Goal: Task Accomplishment & Management: Manage account settings

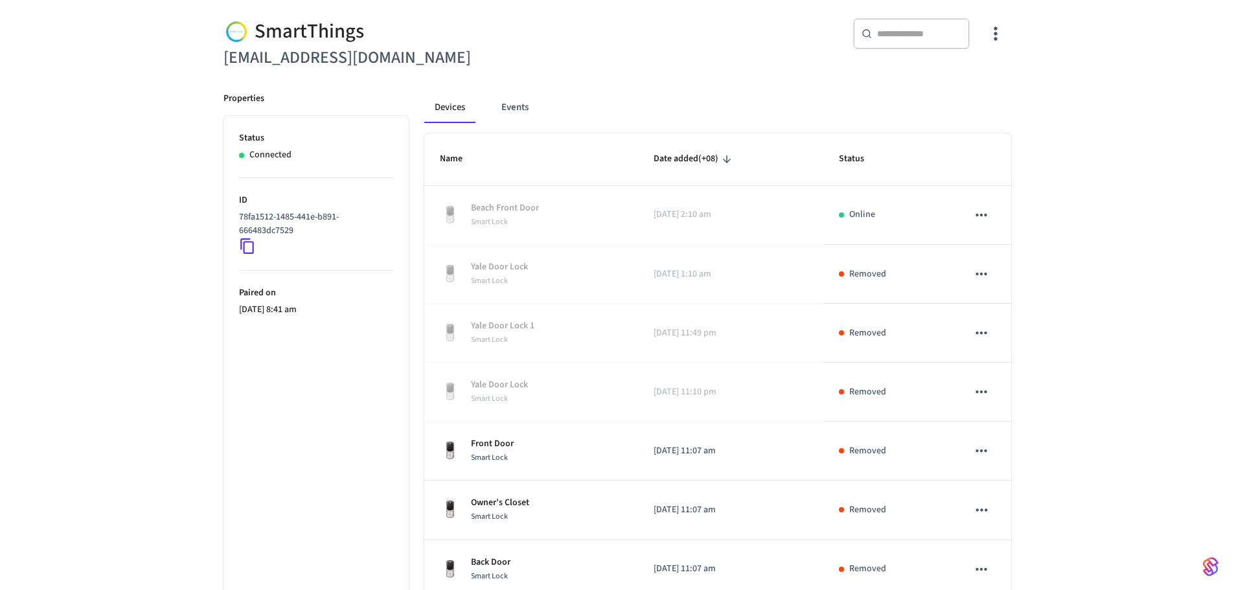
scroll to position [98, 0]
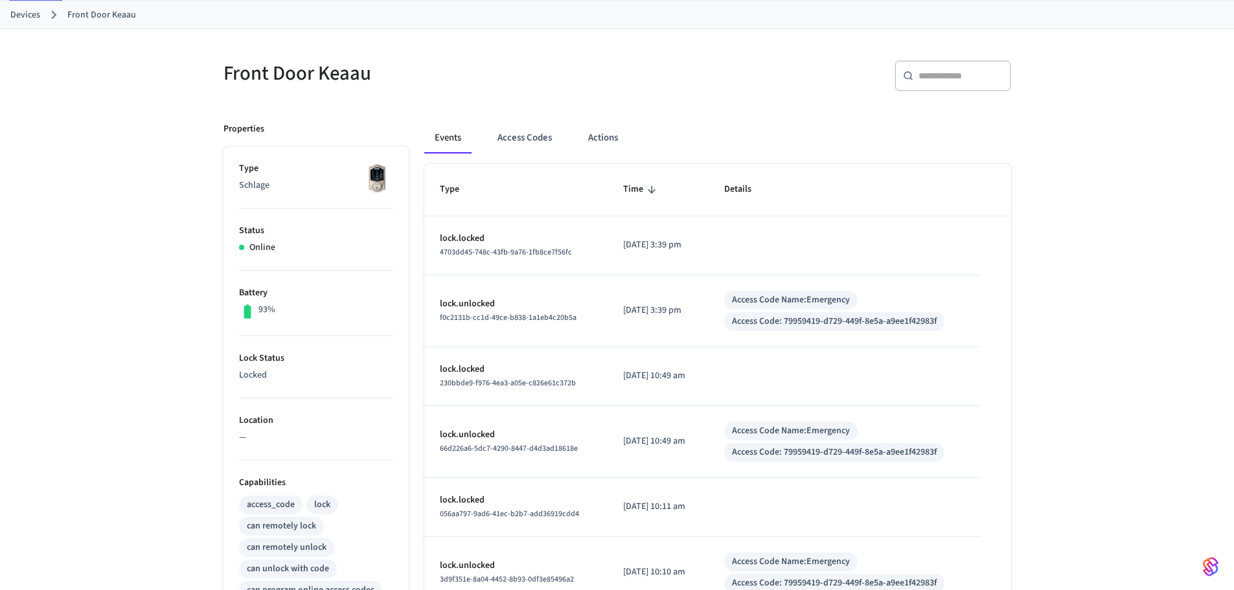
scroll to position [65, 0]
click at [516, 154] on button "Access Codes" at bounding box center [524, 139] width 75 height 31
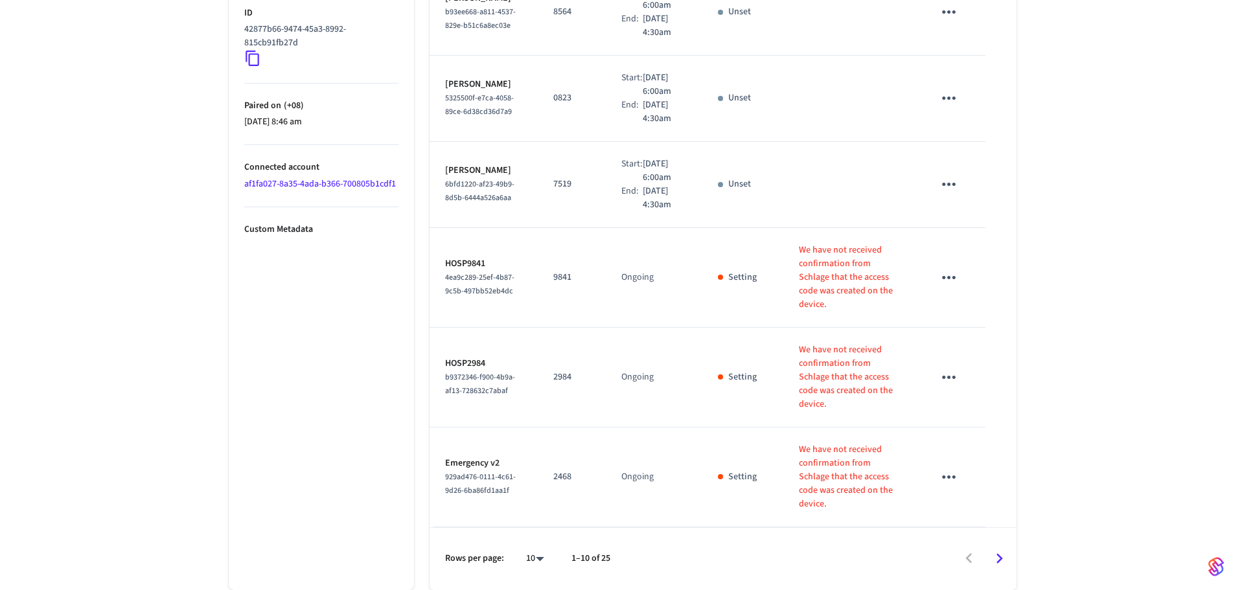
scroll to position [733, 0]
click at [523, 560] on li "All" at bounding box center [524, 552] width 34 height 34
type input "**"
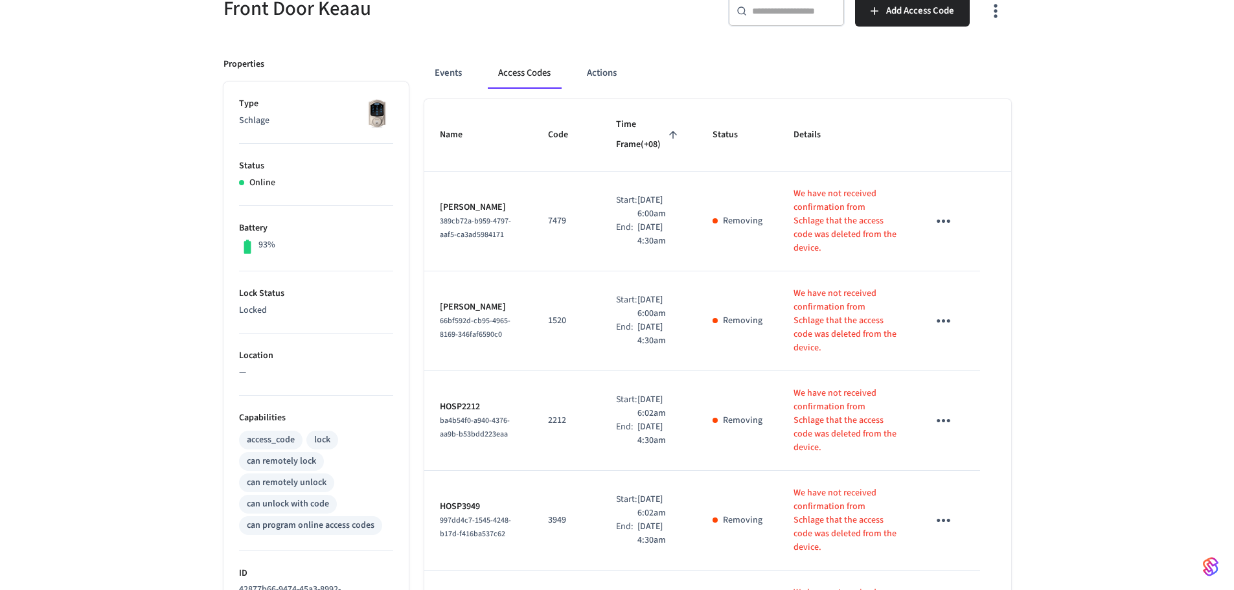
scroll to position [115, 0]
